Goal: Task Accomplishment & Management: Manage account settings

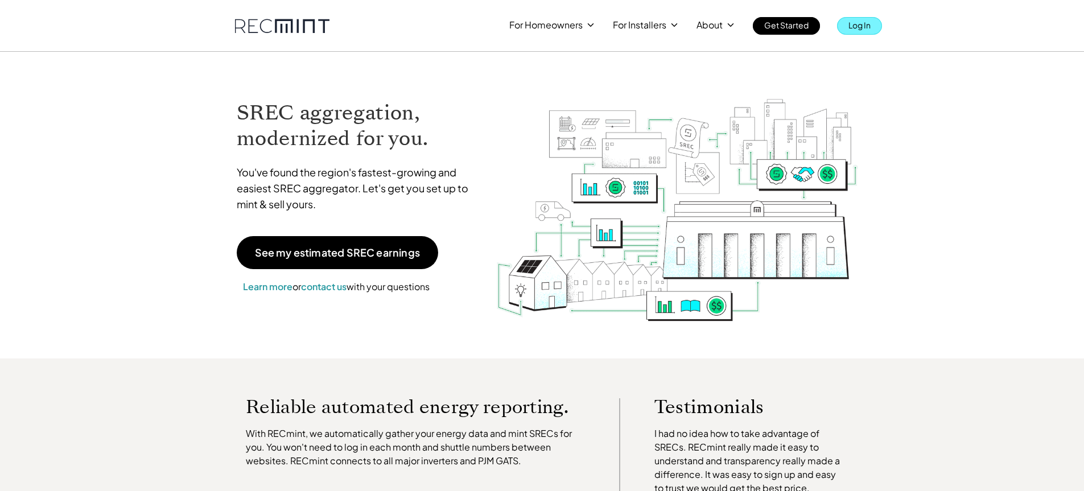
click at [870, 27] on p "Log In" at bounding box center [860, 25] width 22 height 16
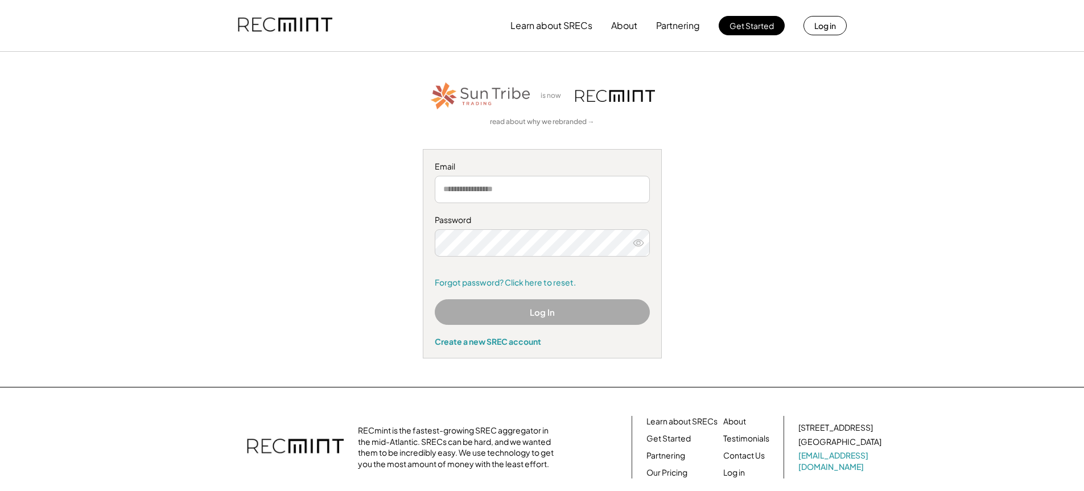
click at [473, 188] on input "email" at bounding box center [542, 189] width 215 height 27
type input "**********"
click at [533, 190] on input "**********" at bounding box center [542, 189] width 215 height 27
